Goal: Task Accomplishment & Management: Use online tool/utility

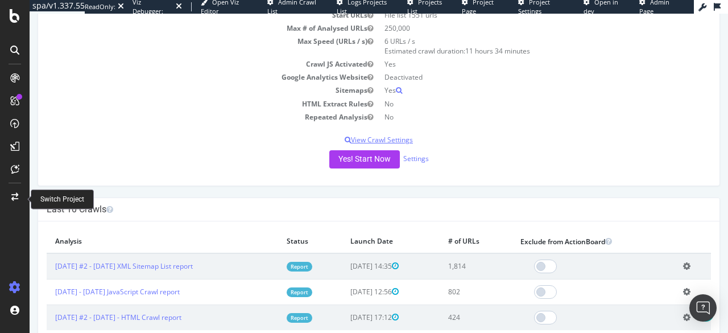
scroll to position [57, 0]
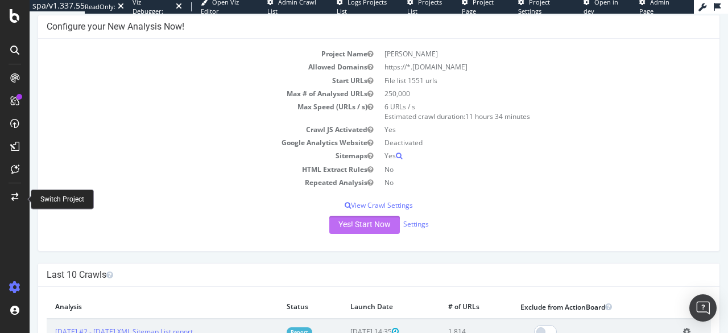
click at [364, 225] on button "Yes! Start Now" at bounding box center [365, 225] width 71 height 18
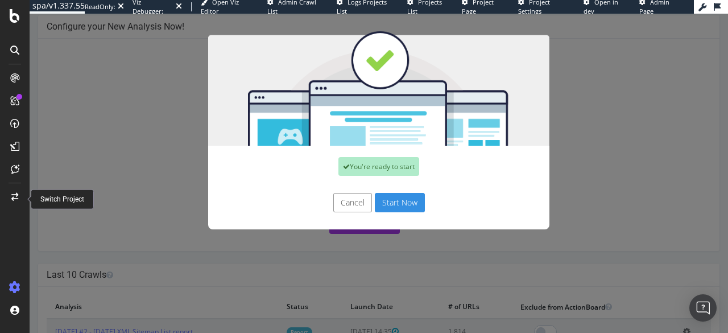
click at [405, 204] on button "Start Now" at bounding box center [400, 202] width 50 height 19
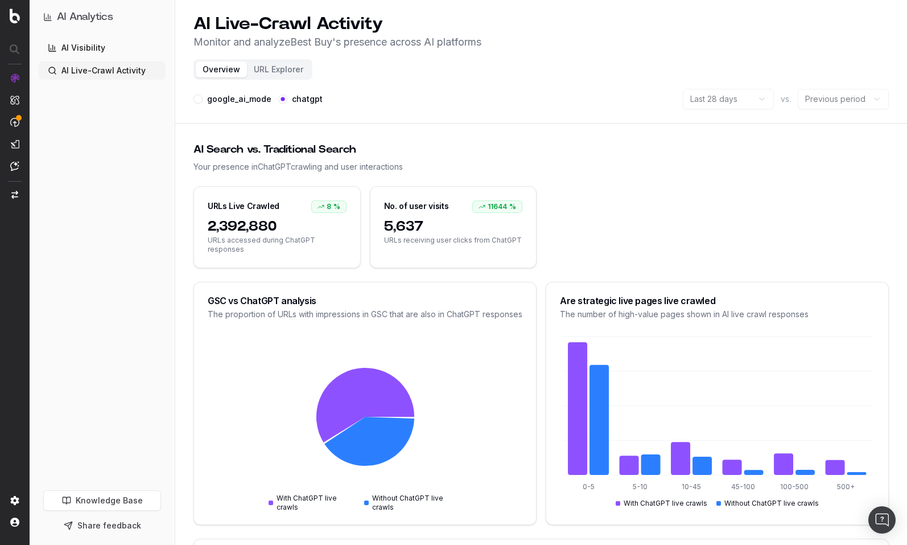
click at [169, 179] on div "AI Analytics AI Visibility AI Live-Crawl Activity Knowledge Base Share feedback" at bounding box center [102, 272] width 145 height 545
click at [197, 100] on button "google_ai_mode" at bounding box center [197, 98] width 9 height 9
click at [279, 101] on button "chatgpt" at bounding box center [282, 98] width 9 height 9
click at [100, 45] on link "AI Visibility" at bounding box center [102, 48] width 127 height 18
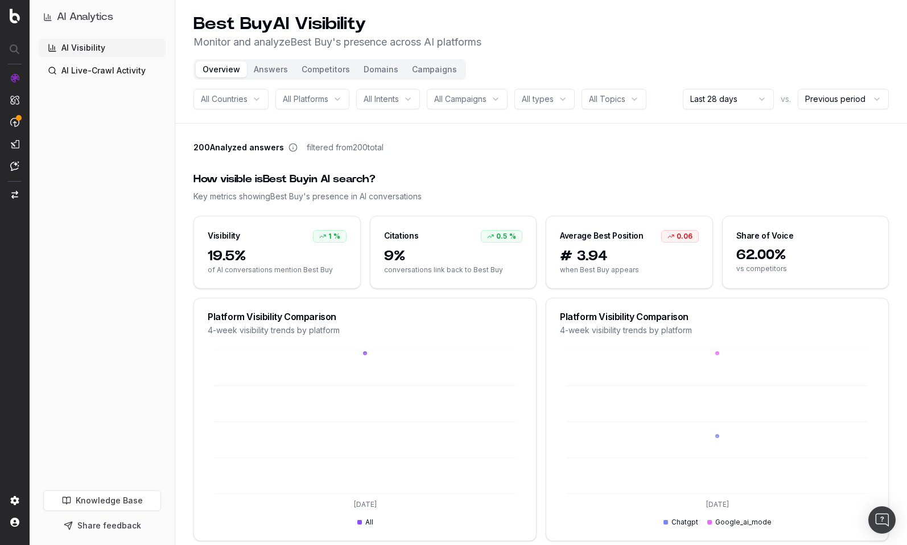
click at [420, 71] on button "Campaigns" at bounding box center [434, 69] width 59 height 16
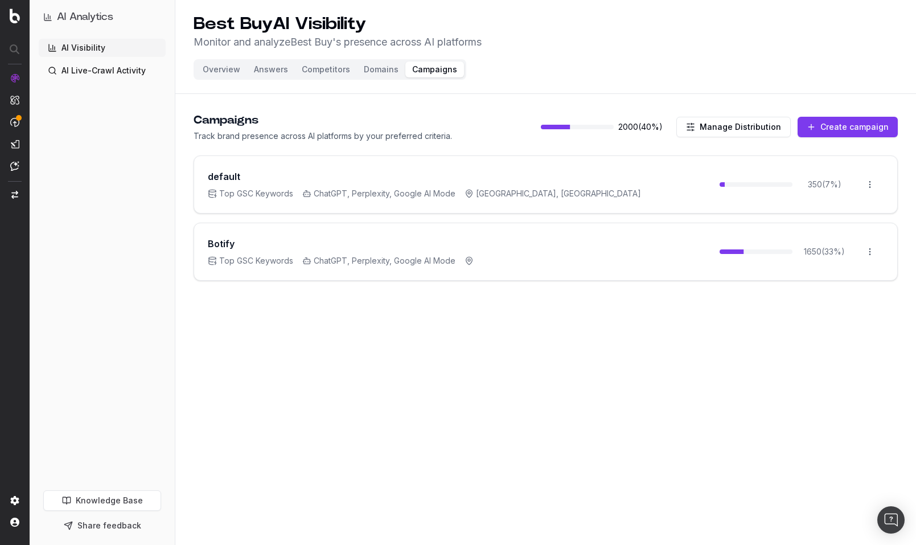
click at [831, 128] on button "Create campaign" at bounding box center [847, 127] width 100 height 20
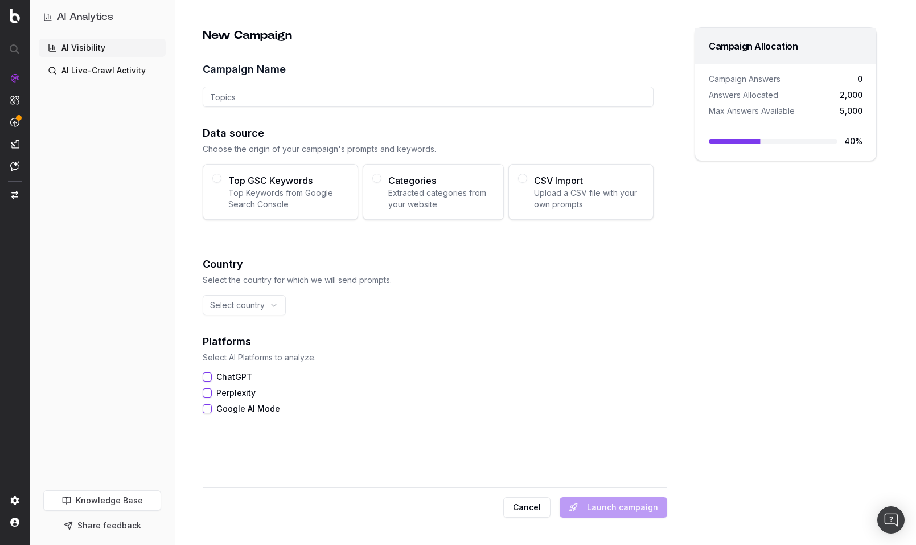
click at [376, 176] on button "Categories Extracted categories from your website" at bounding box center [376, 178] width 9 height 9
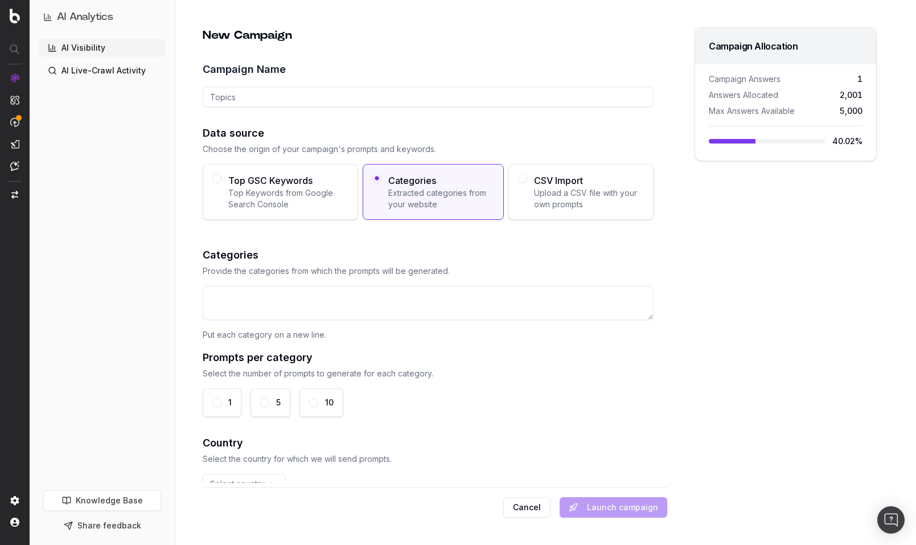
click at [382, 306] on textarea at bounding box center [428, 303] width 451 height 34
click at [523, 200] on div "CSV Import Upload a CSV file with your own prompts" at bounding box center [580, 192] width 145 height 56
click at [523, 183] on button "CSV Import Upload a CSV file with your own prompts" at bounding box center [522, 178] width 9 height 9
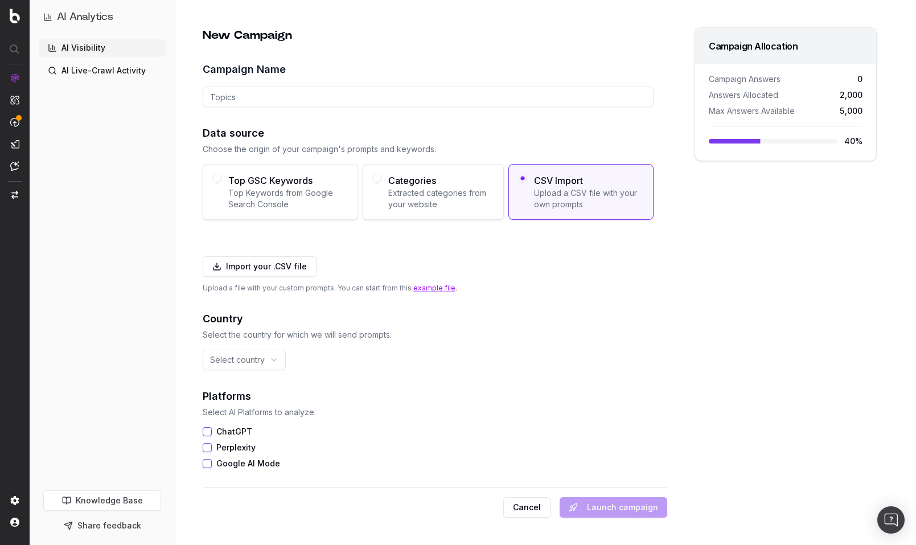
click at [448, 200] on span "Extracted categories from your website" at bounding box center [441, 198] width 106 height 23
click at [381, 183] on button "Categories Extracted categories from your website" at bounding box center [376, 178] width 9 height 9
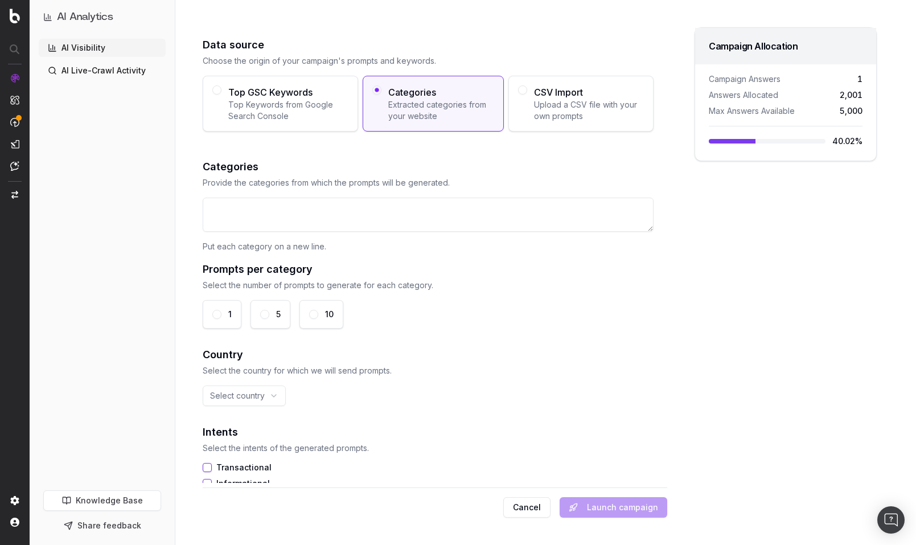
scroll to position [114, 0]
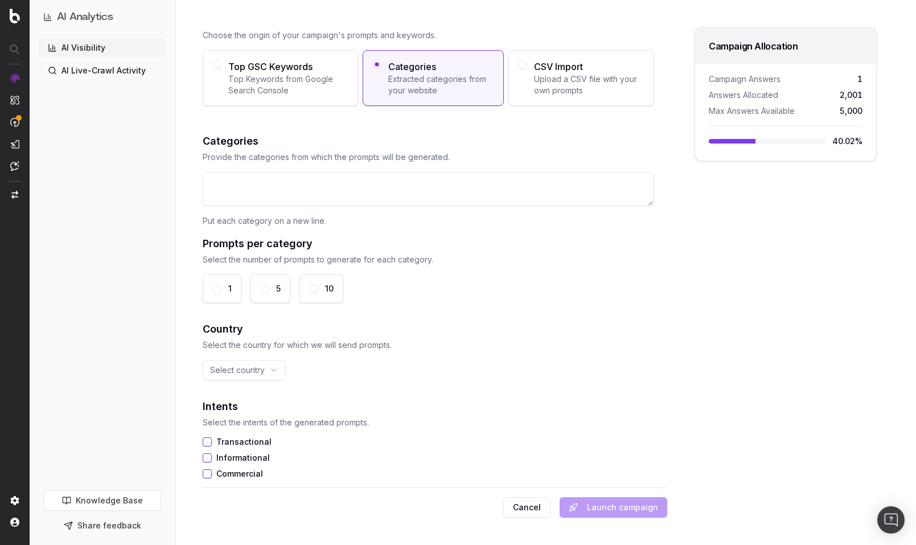
click at [261, 368] on html "AI Analytics AI Visibility AI Live-Crawl Activity Knowledge Base Share feedback…" at bounding box center [458, 272] width 916 height 545
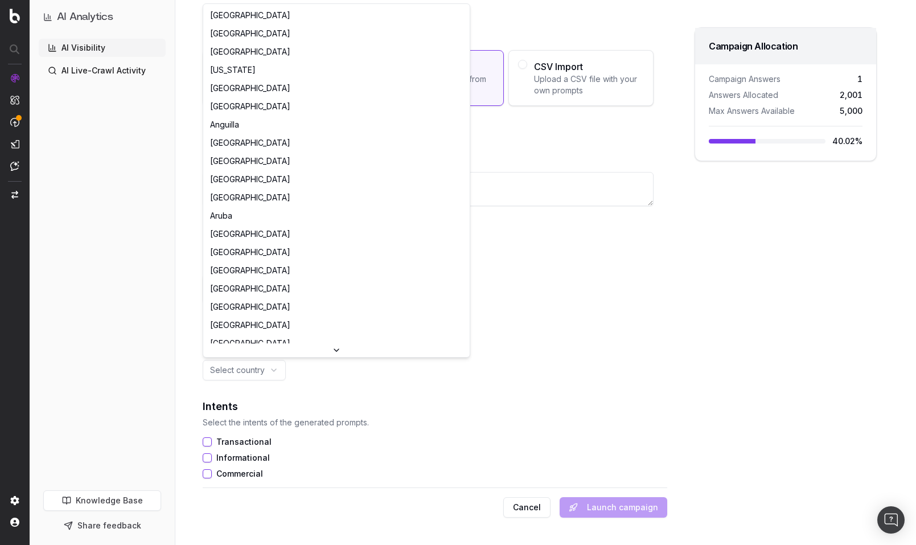
click at [332, 351] on div at bounding box center [336, 350] width 266 height 14
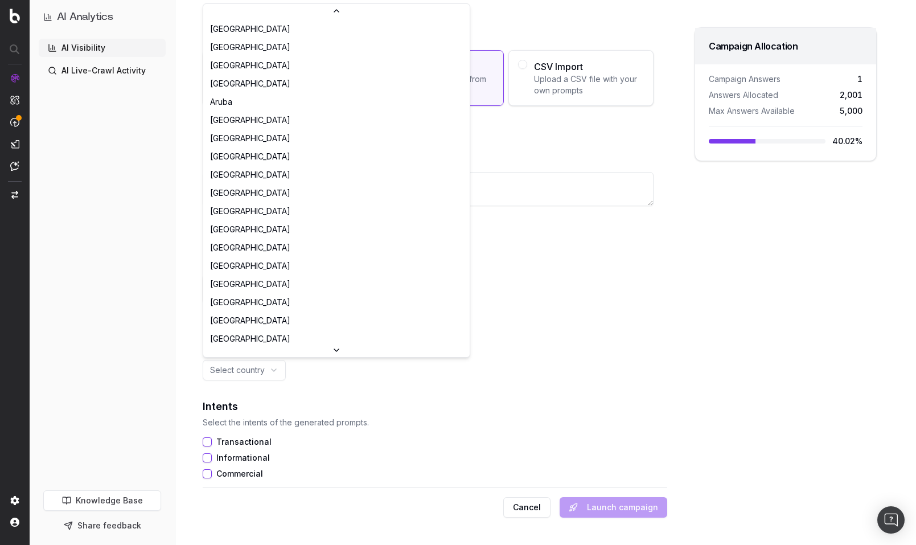
scroll to position [164, 0]
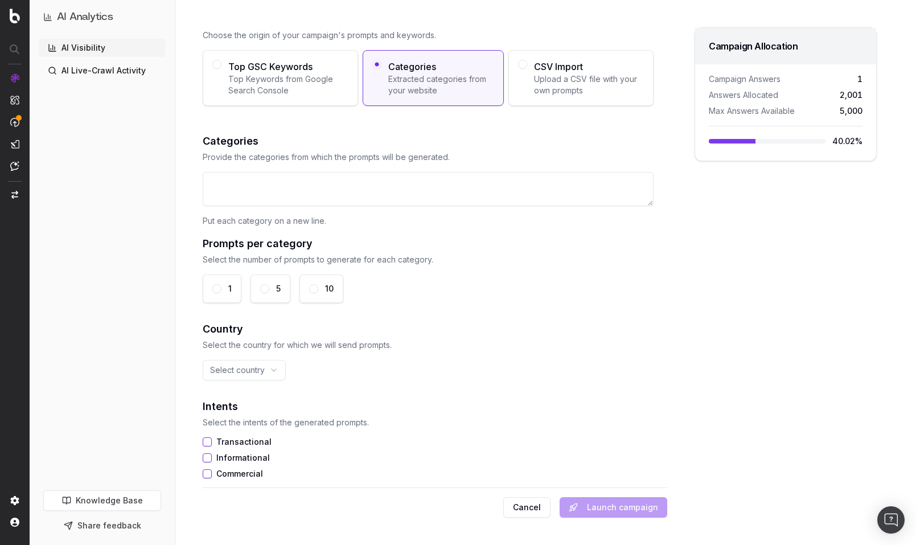
click at [467, 312] on html "AI Analytics AI Visibility AI Live-Crawl Activity Knowledge Base Share feedback…" at bounding box center [458, 272] width 916 height 545
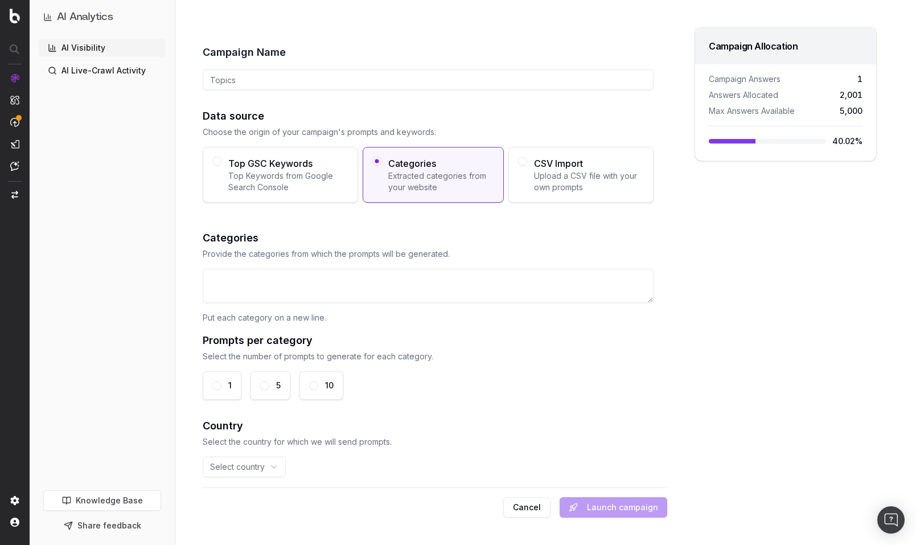
scroll to position [0, 0]
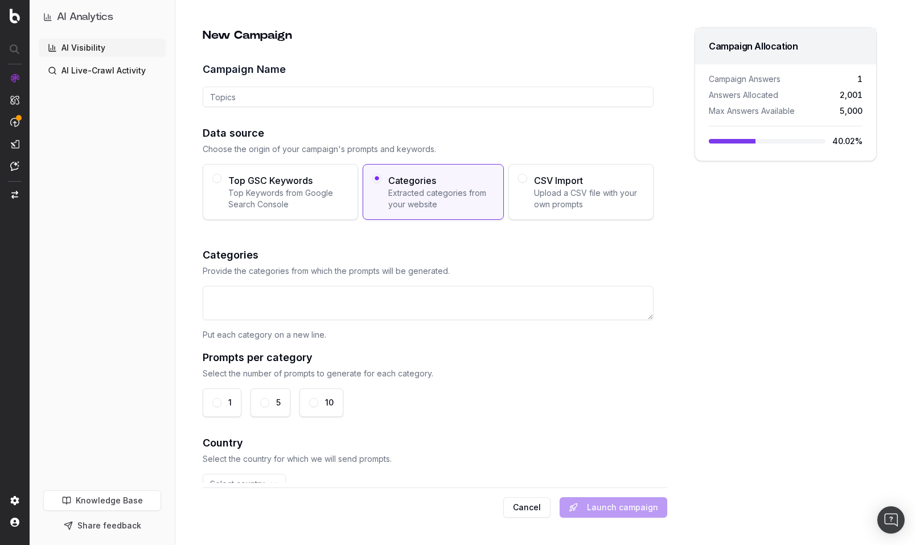
click at [530, 510] on button "Cancel" at bounding box center [526, 507] width 47 height 20
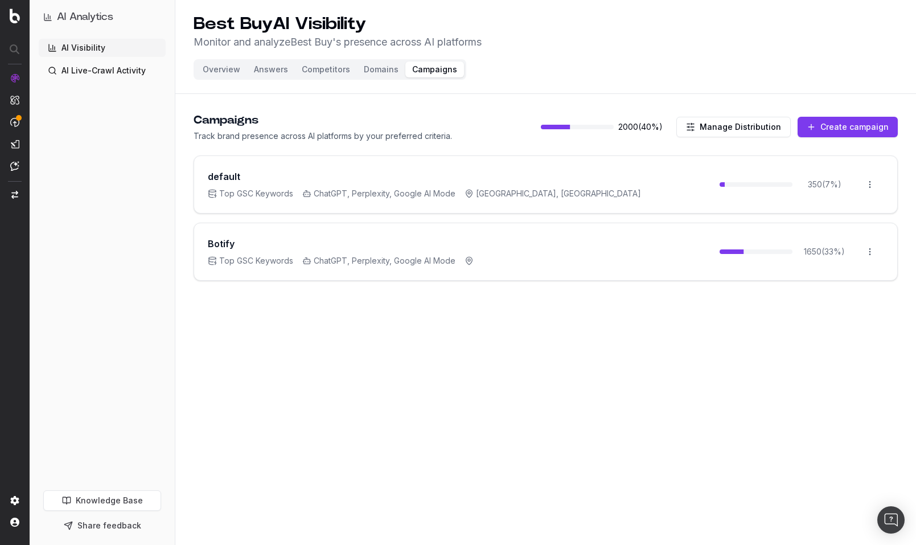
drag, startPoint x: 622, startPoint y: 258, endPoint x: 744, endPoint y: 257, distance: 122.4
click at [625, 257] on div "Botify Top GSC Keywords ChatGPT, Perplexity, Google AI Mode 1650 ( 33 %) Open m…" at bounding box center [545, 251] width 703 height 57
click at [877, 249] on html "AI Analytics AI Visibility AI Live-Crawl Activity Knowledge Base Share feedback…" at bounding box center [458, 272] width 916 height 545
click at [847, 278] on div "Edit campaign" at bounding box center [837, 276] width 87 height 18
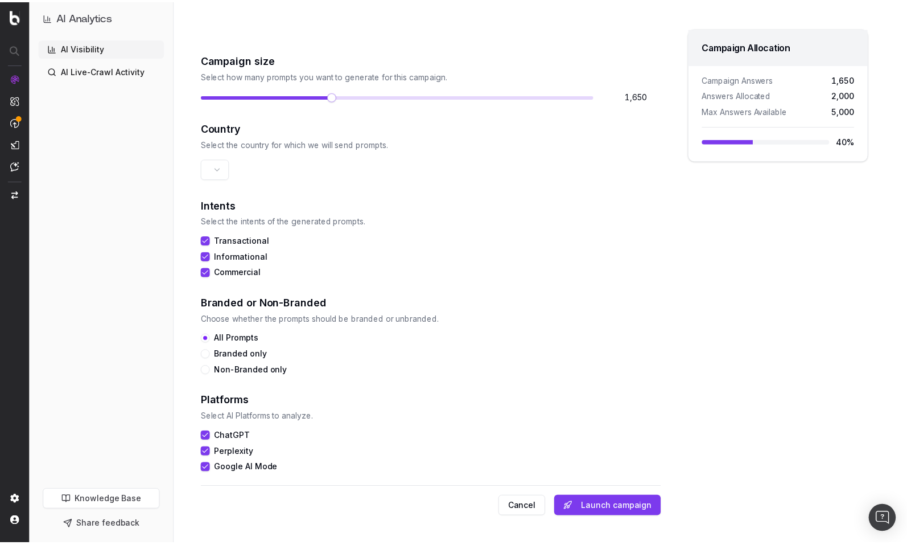
scroll to position [199, 0]
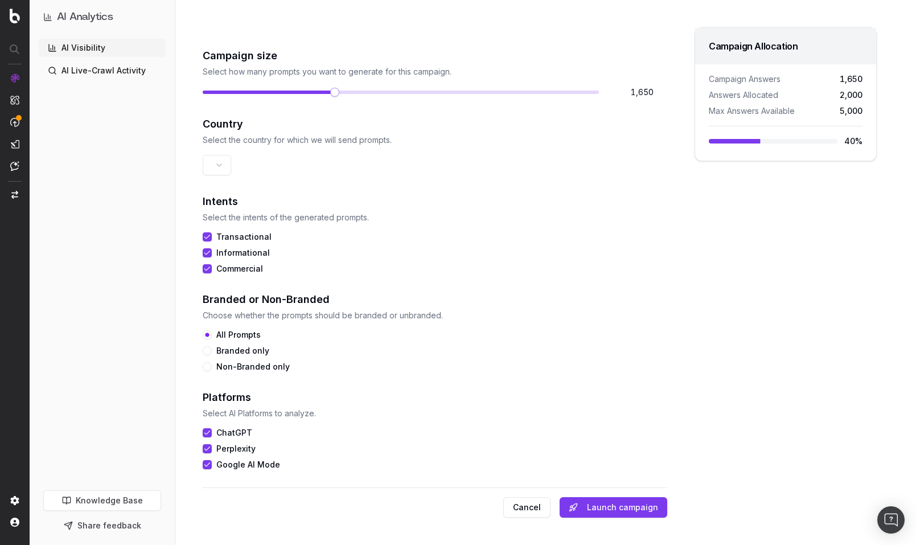
click at [131, 320] on div "AI Visibility AI Live-Crawl Activity" at bounding box center [102, 262] width 127 height 447
click at [75, 48] on link "AI Visibility" at bounding box center [102, 48] width 127 height 18
click at [80, 49] on link "AI Visibility" at bounding box center [102, 48] width 127 height 18
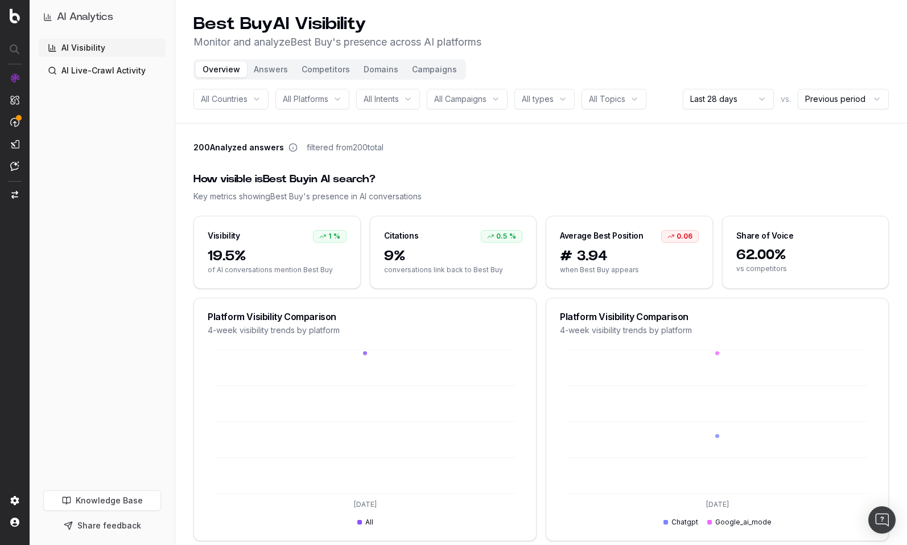
click at [615, 94] on span "All Topics" at bounding box center [607, 98] width 36 height 11
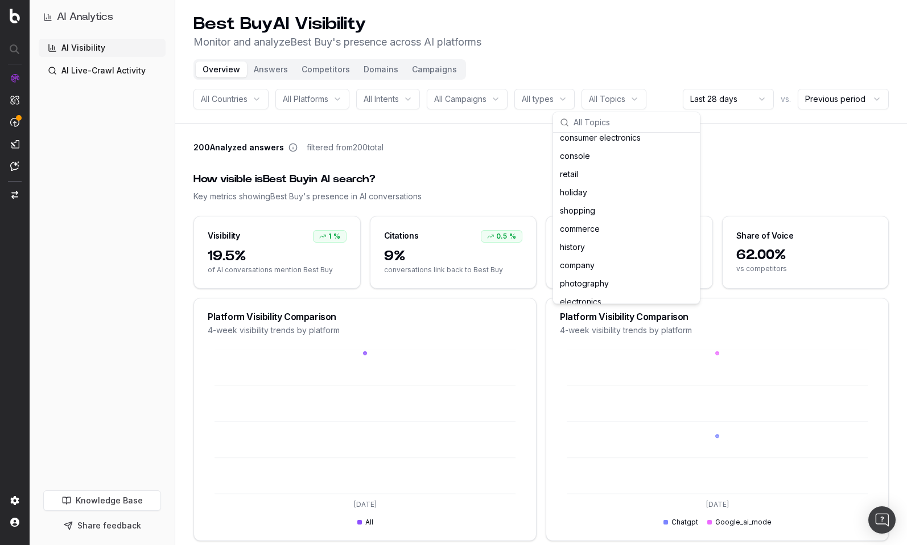
scroll to position [171, 0]
click at [580, 191] on div "holiday" at bounding box center [626, 192] width 142 height 18
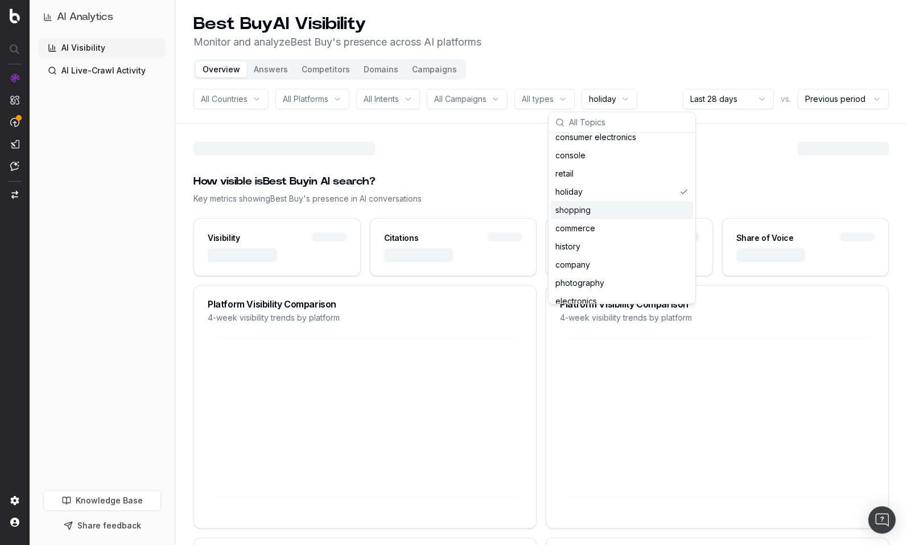
click at [537, 208] on div "How visible is Best Buy in AI search? Key metrics showing Best Buy 's presence …" at bounding box center [540, 189] width 695 height 58
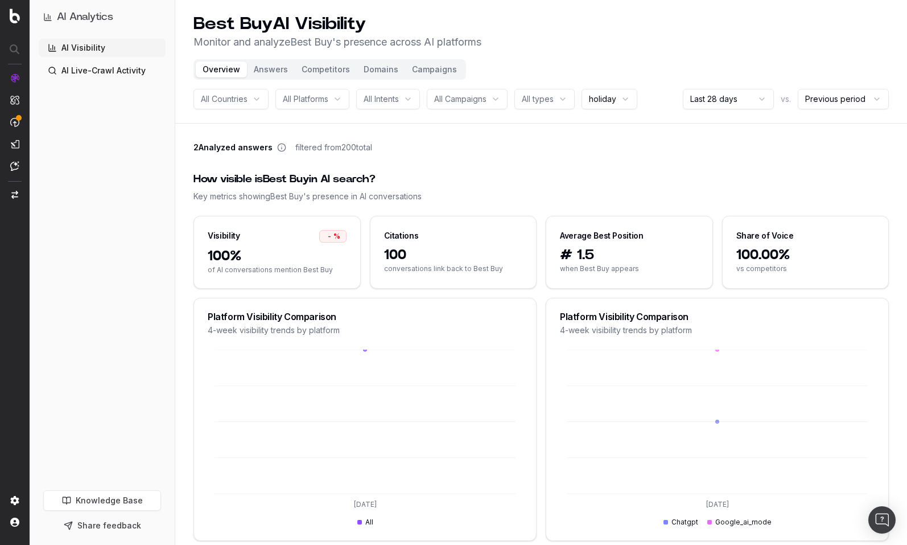
click at [269, 71] on button "Answers" at bounding box center [271, 69] width 48 height 16
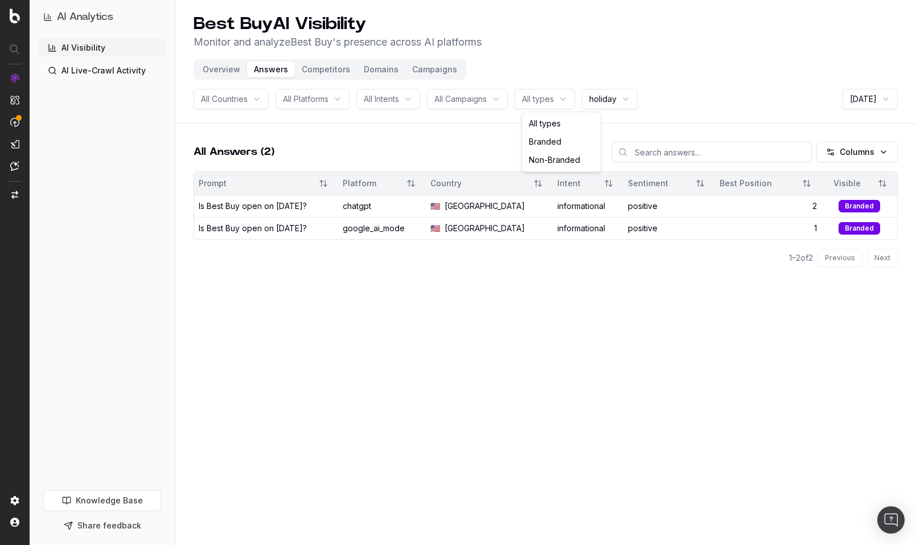
click at [526, 100] on html "AI Analytics AI Visibility AI Live-Crawl Activity Knowledge Base Share feedback…" at bounding box center [458, 272] width 916 height 545
click at [496, 98] on html "AI Analytics AI Visibility AI Live-Crawl Activity Knowledge Base Share feedback…" at bounding box center [458, 272] width 916 height 545
click at [496, 98] on div "All Campaigns" at bounding box center [467, 99] width 81 height 20
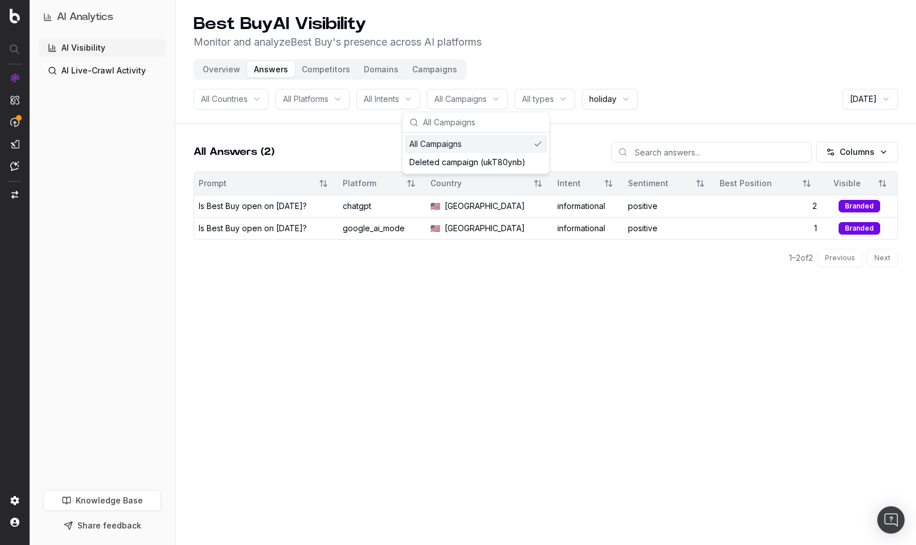
click at [368, 135] on main "All Answers (2) Columns Prompt Platform Country Intent Sentiment Best Position …" at bounding box center [545, 242] width 740 height 228
click at [317, 67] on button "Competitors" at bounding box center [326, 69] width 62 height 16
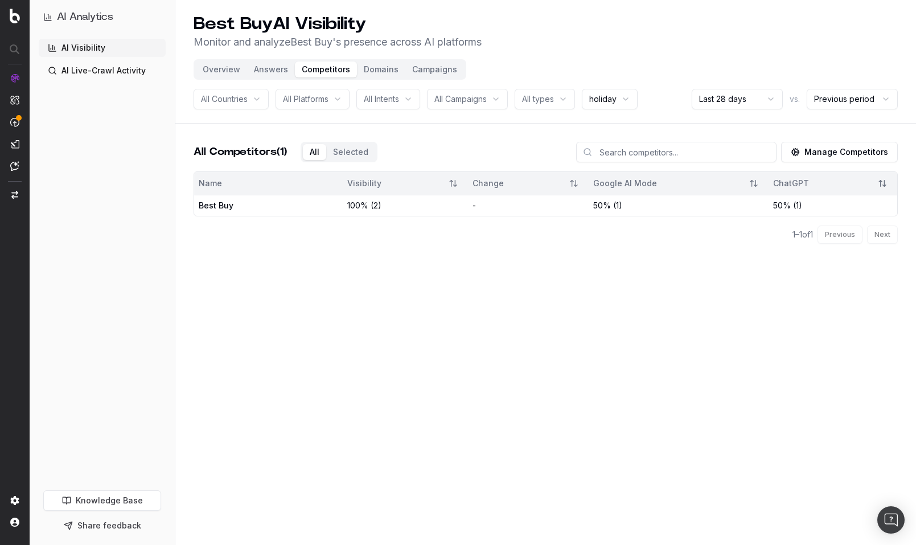
click at [389, 73] on button "Domains" at bounding box center [381, 69] width 48 height 16
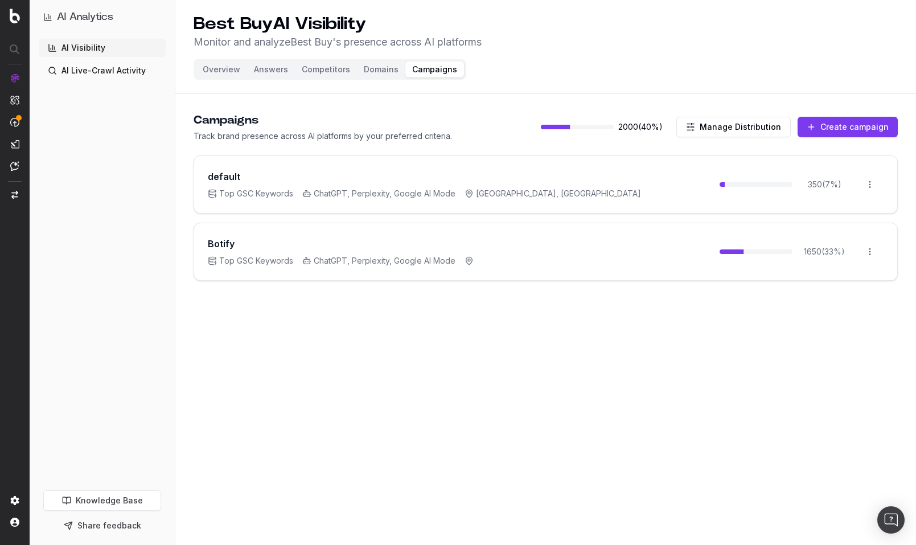
click at [225, 68] on button "Overview" at bounding box center [221, 69] width 51 height 16
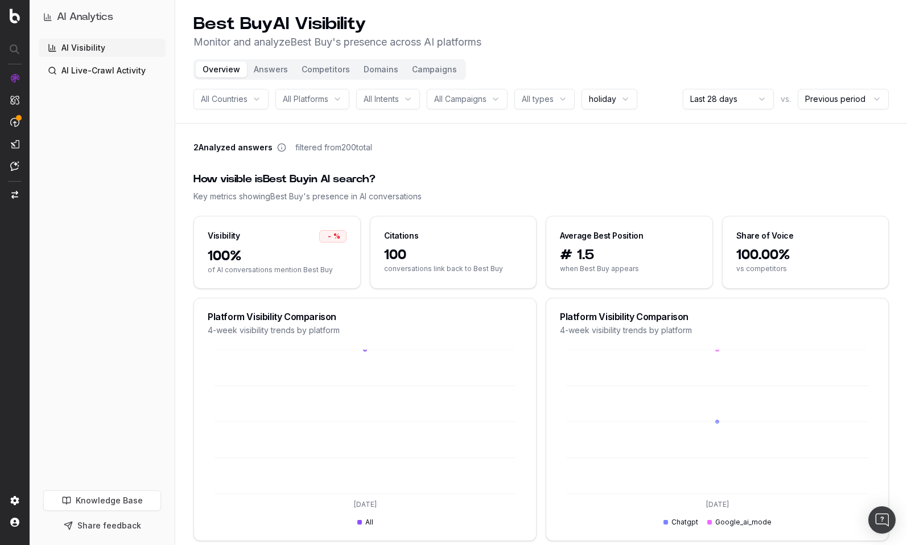
click at [425, 66] on button "Campaigns" at bounding box center [434, 69] width 59 height 16
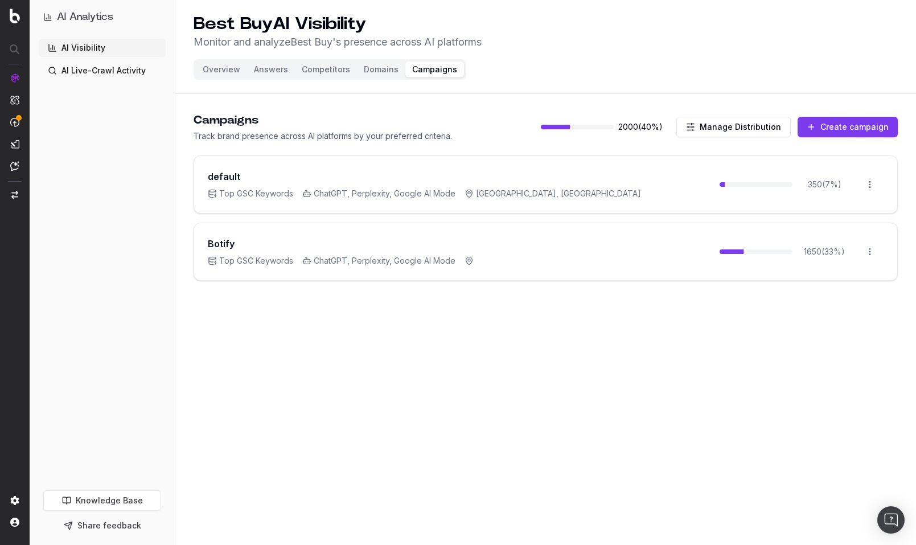
click at [847, 129] on button "Create campaign" at bounding box center [847, 127] width 100 height 20
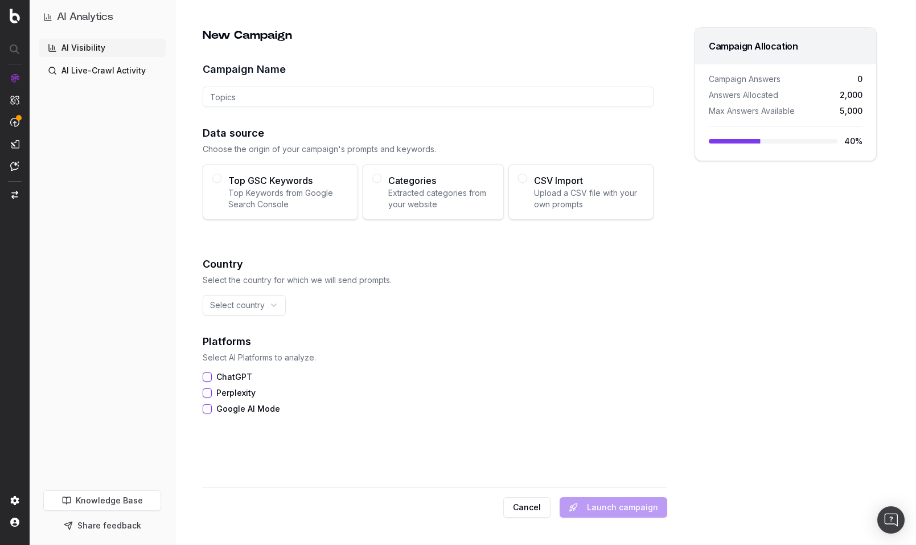
drag, startPoint x: 113, startPoint y: 290, endPoint x: 278, endPoint y: 261, distance: 166.9
click at [113, 290] on div "AI Visibility AI Live-Crawl Activity" at bounding box center [102, 262] width 127 height 447
click at [531, 509] on button "Cancel" at bounding box center [526, 507] width 47 height 20
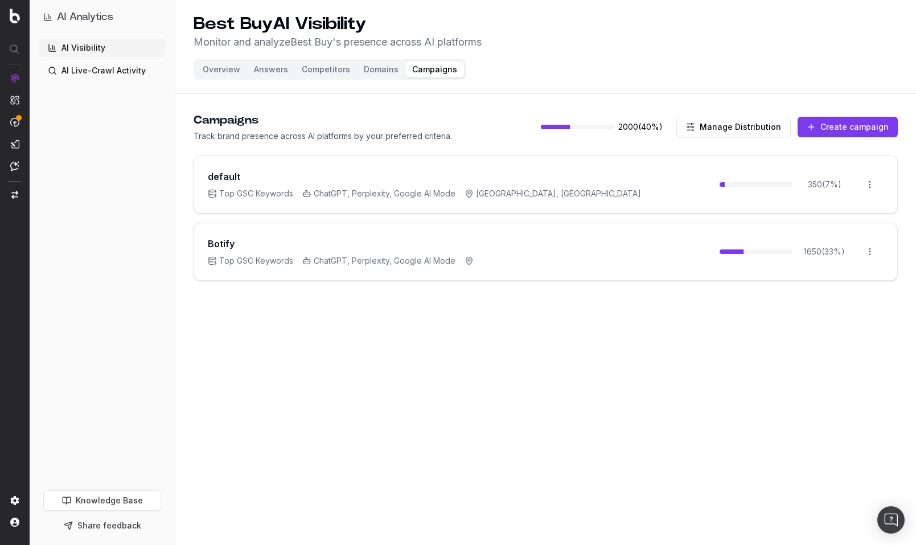
click at [256, 71] on button "Answers" at bounding box center [271, 69] width 48 height 16
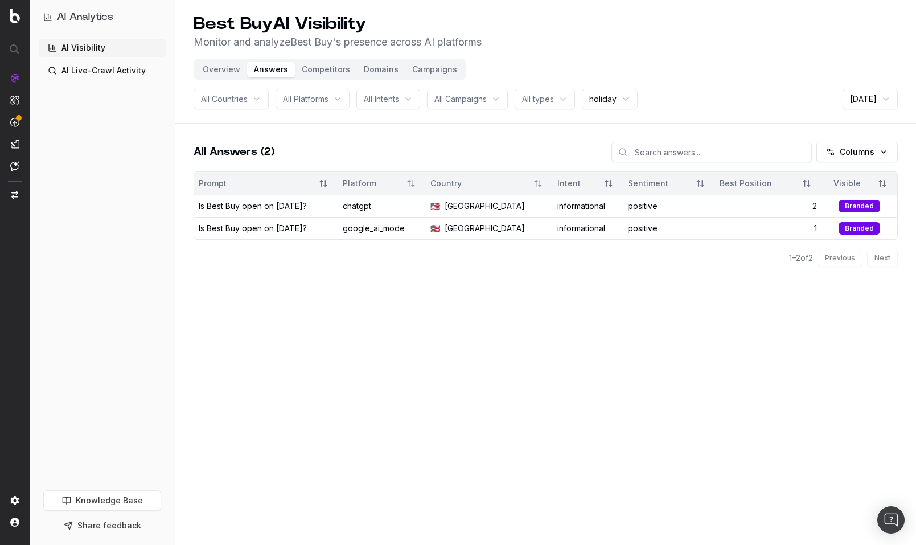
click at [485, 100] on span "All Campaigns" at bounding box center [460, 98] width 52 height 11
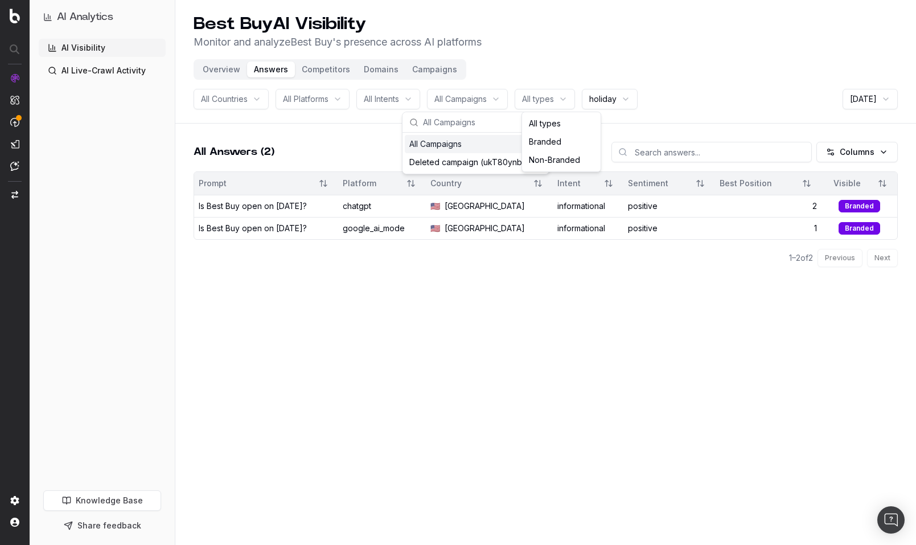
click at [549, 102] on html "AI Analytics AI Visibility AI Live-Crawl Activity Knowledge Base Share feedback…" at bounding box center [458, 272] width 916 height 545
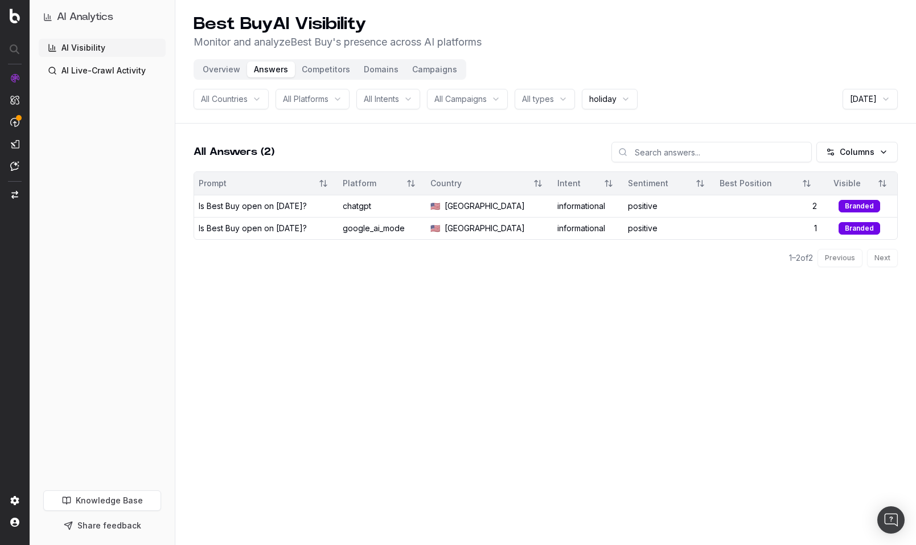
click at [454, 102] on span "All Campaigns" at bounding box center [460, 98] width 52 height 11
click at [607, 96] on span "holiday" at bounding box center [602, 98] width 27 height 11
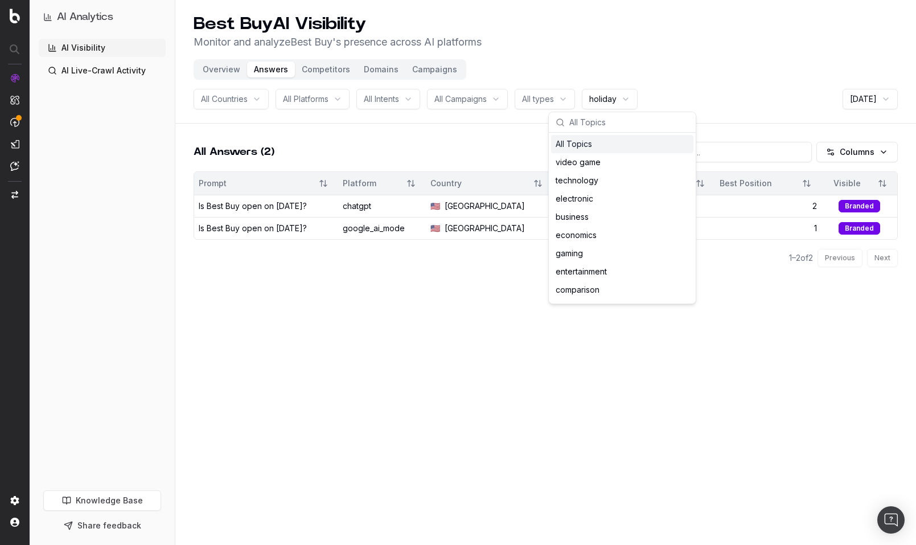
click at [591, 123] on input "text" at bounding box center [629, 122] width 120 height 23
click at [572, 143] on div "All Topics" at bounding box center [622, 144] width 142 height 18
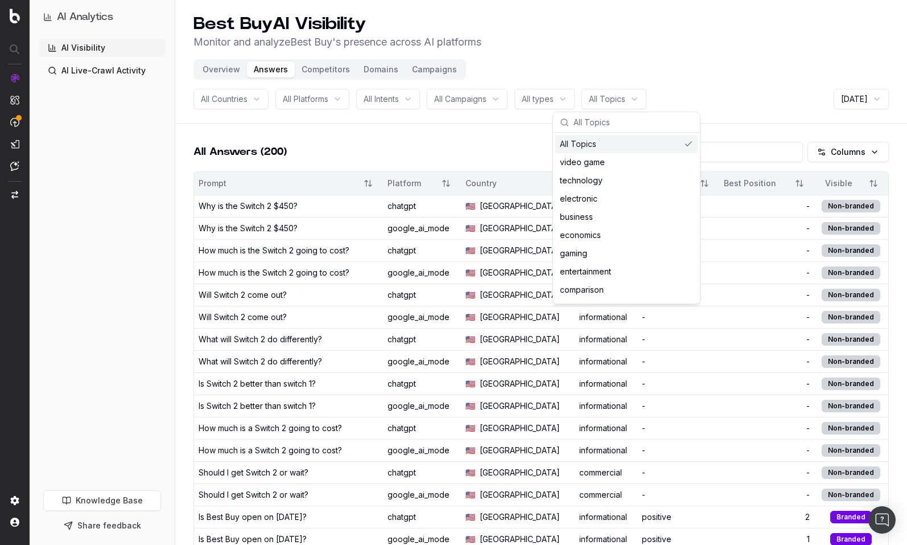
click at [459, 144] on div "All Answers (200) Columns" at bounding box center [540, 157] width 695 height 30
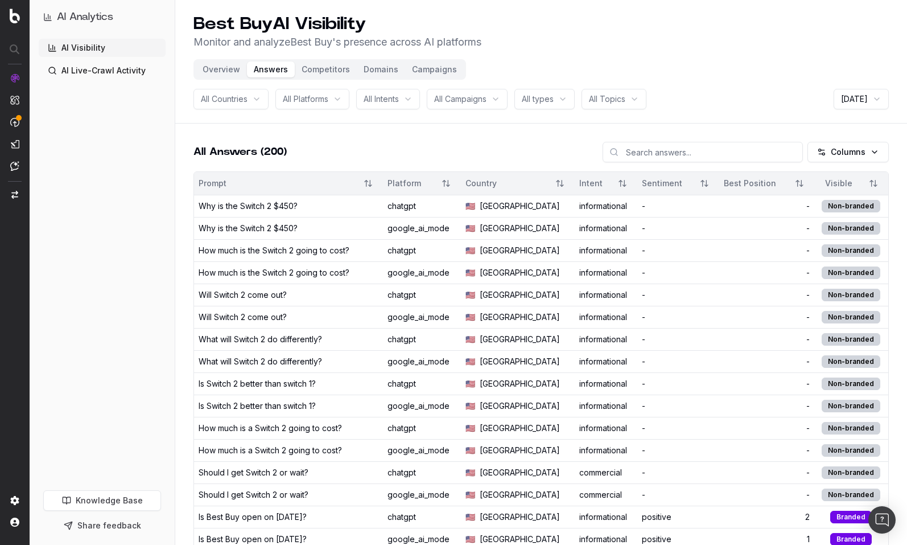
click at [434, 69] on button "Campaigns" at bounding box center [434, 69] width 59 height 16
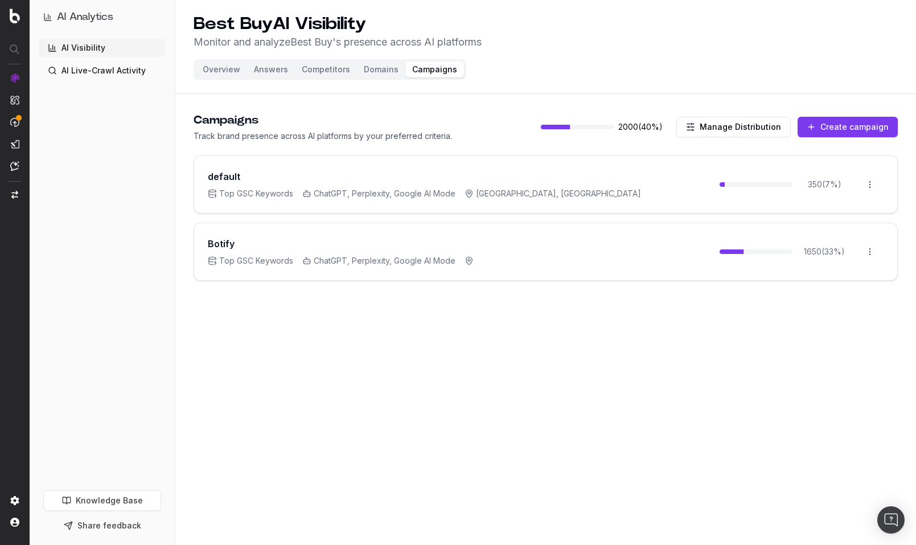
click at [109, 355] on div "AI Visibility AI Live-Crawl Activity" at bounding box center [102, 262] width 127 height 447
click at [871, 252] on html "AI Analytics AI Visibility AI Live-Crawl Activity Knowledge Base Share feedback…" at bounding box center [458, 272] width 916 height 545
click at [603, 336] on html "AI Analytics AI Visibility AI Live-Crawl Activity Knowledge Base Share feedback…" at bounding box center [458, 272] width 916 height 545
click at [728, 129] on button "Manage Distribution" at bounding box center [733, 127] width 114 height 20
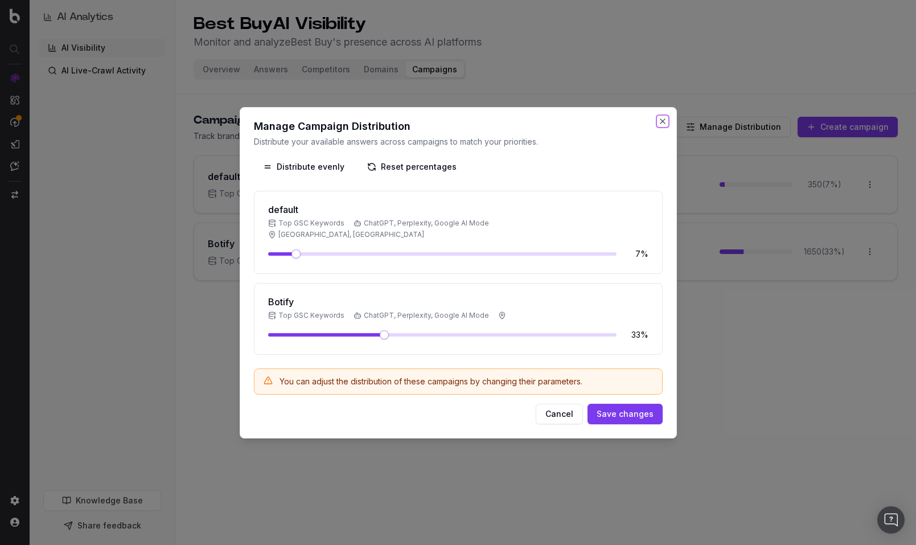
click at [662, 126] on button "Close" at bounding box center [662, 121] width 9 height 9
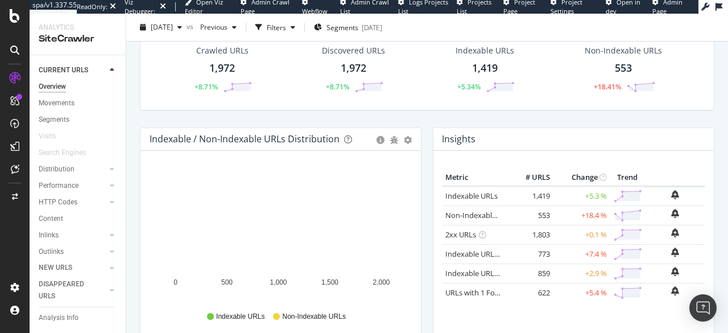
scroll to position [57, 0]
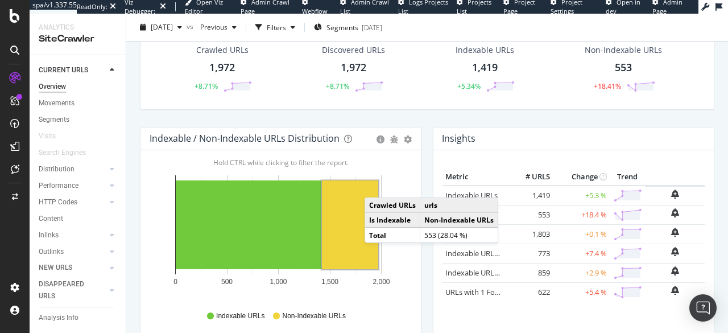
drag, startPoint x: 46, startPoint y: 116, endPoint x: 445, endPoint y: 150, distance: 401.0
click at [46, 116] on div "Segments" at bounding box center [54, 120] width 31 height 12
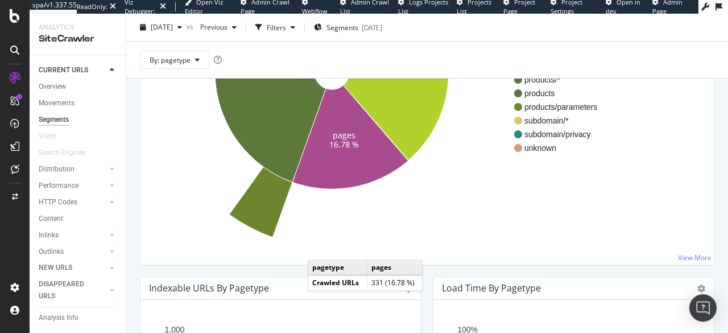
scroll to position [321, 0]
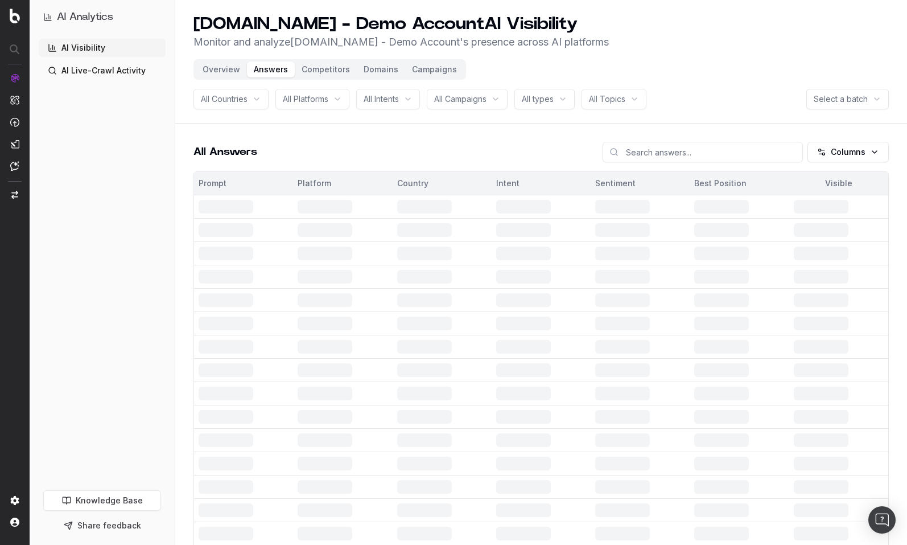
click at [227, 71] on button "Overview" at bounding box center [221, 69] width 51 height 16
